Goal: Task Accomplishment & Management: Manage account settings

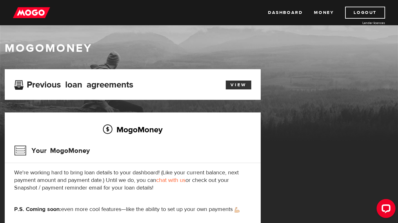
click at [229, 85] on link "View" at bounding box center [239, 84] width 26 height 9
click at [382, 207] on div "Open LiveChat chat widget" at bounding box center [386, 207] width 11 height 11
click at [212, 0] on div "Dashboard Money Logout Lender licences Dashboard Money Logout Lender licences" at bounding box center [199, 12] width 398 height 25
click at [33, 15] on img at bounding box center [31, 13] width 37 height 12
click at [234, 83] on link "View" at bounding box center [239, 84] width 26 height 9
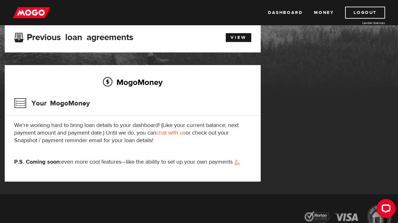
scroll to position [4, 0]
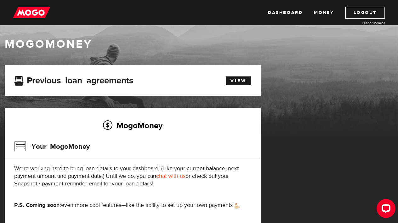
click at [33, 10] on img at bounding box center [31, 13] width 37 height 12
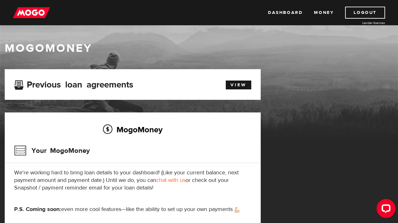
click at [23, 13] on img at bounding box center [31, 13] width 37 height 12
